Goal: Go to known website: Go to known website

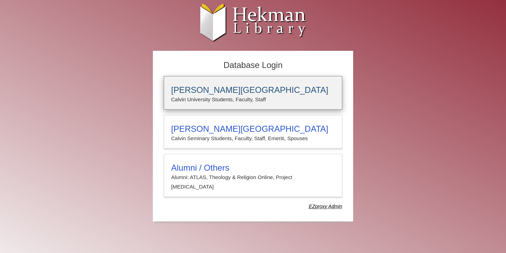
type input "*****"
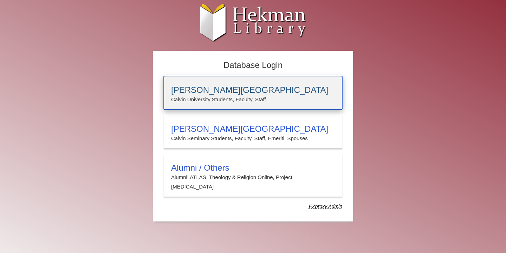
click at [273, 92] on h3 "Calvin University" at bounding box center [253, 90] width 164 height 10
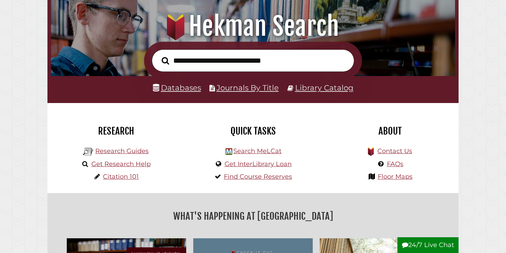
scroll to position [78, 0]
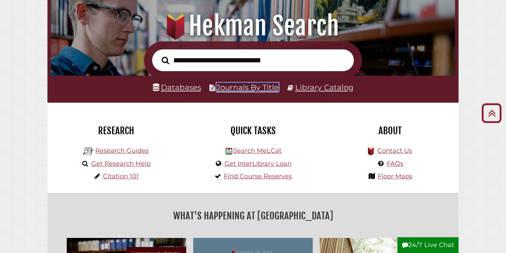
click at [232, 88] on link "Journals By Title" at bounding box center [247, 87] width 62 height 9
